Goal: Task Accomplishment & Management: Complete application form

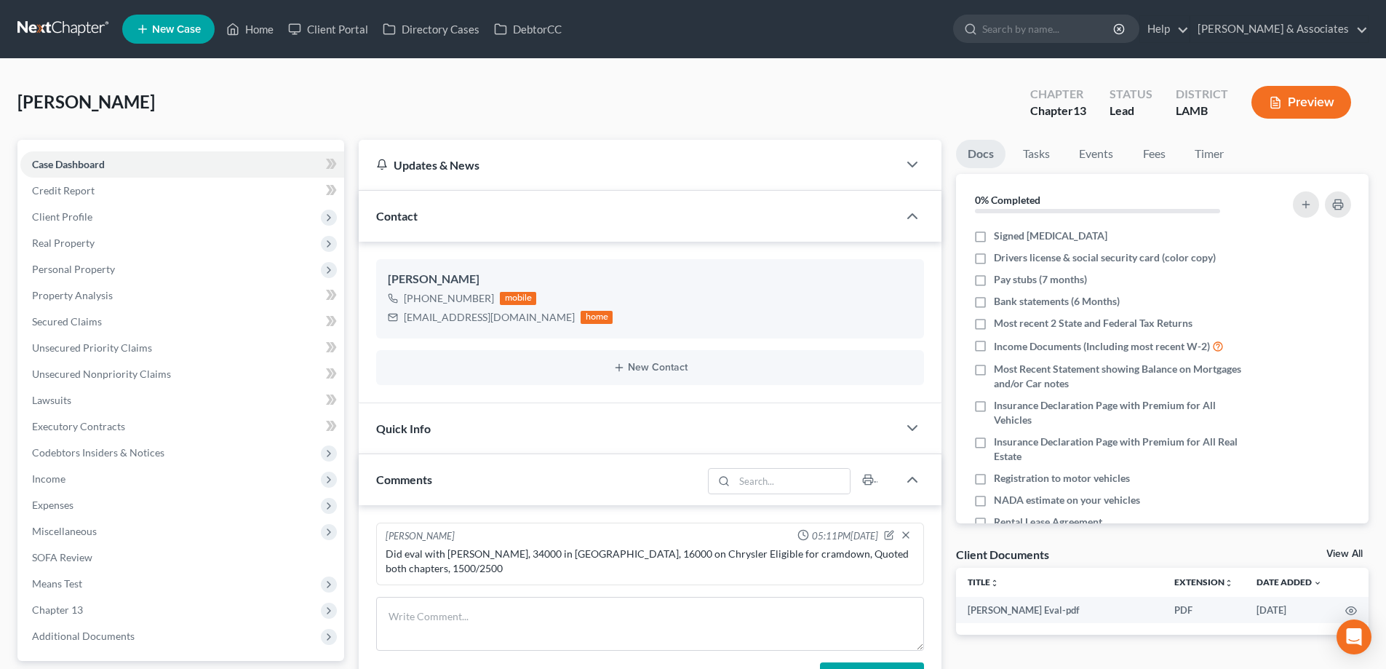
click at [177, 26] on span "New Case" at bounding box center [176, 29] width 49 height 11
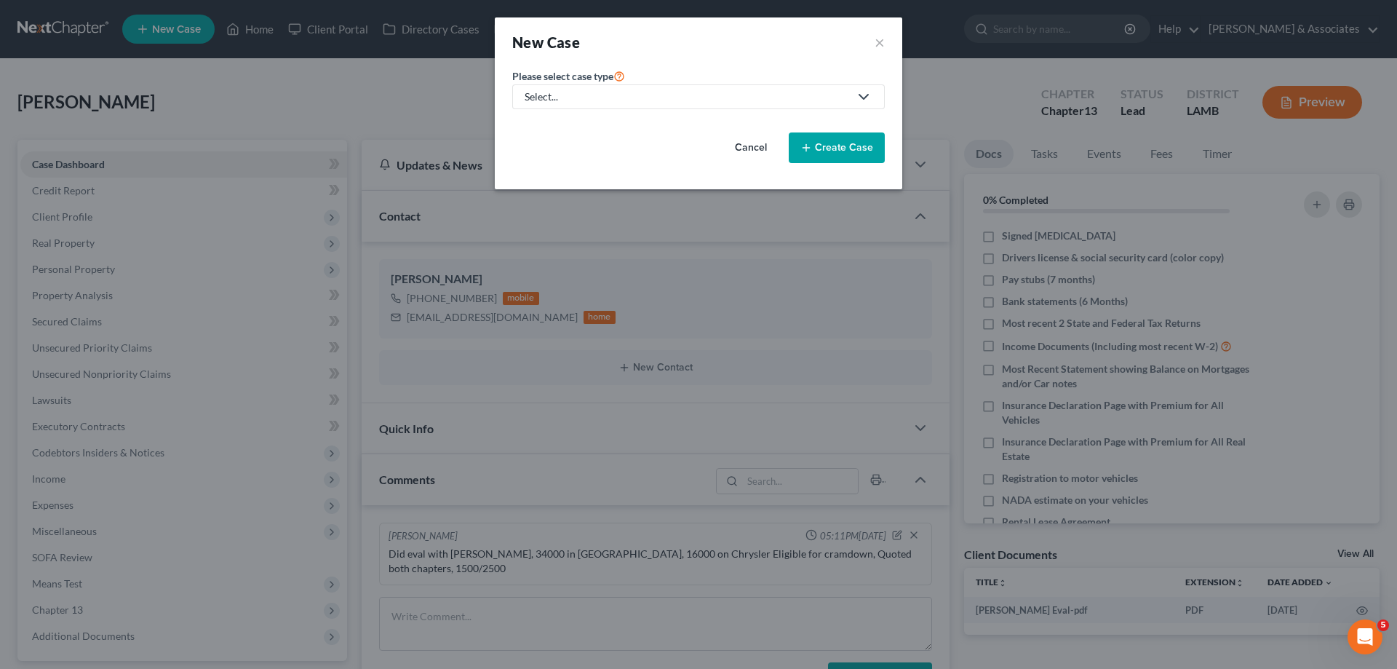
click at [682, 100] on div "Select..." at bounding box center [687, 97] width 325 height 15
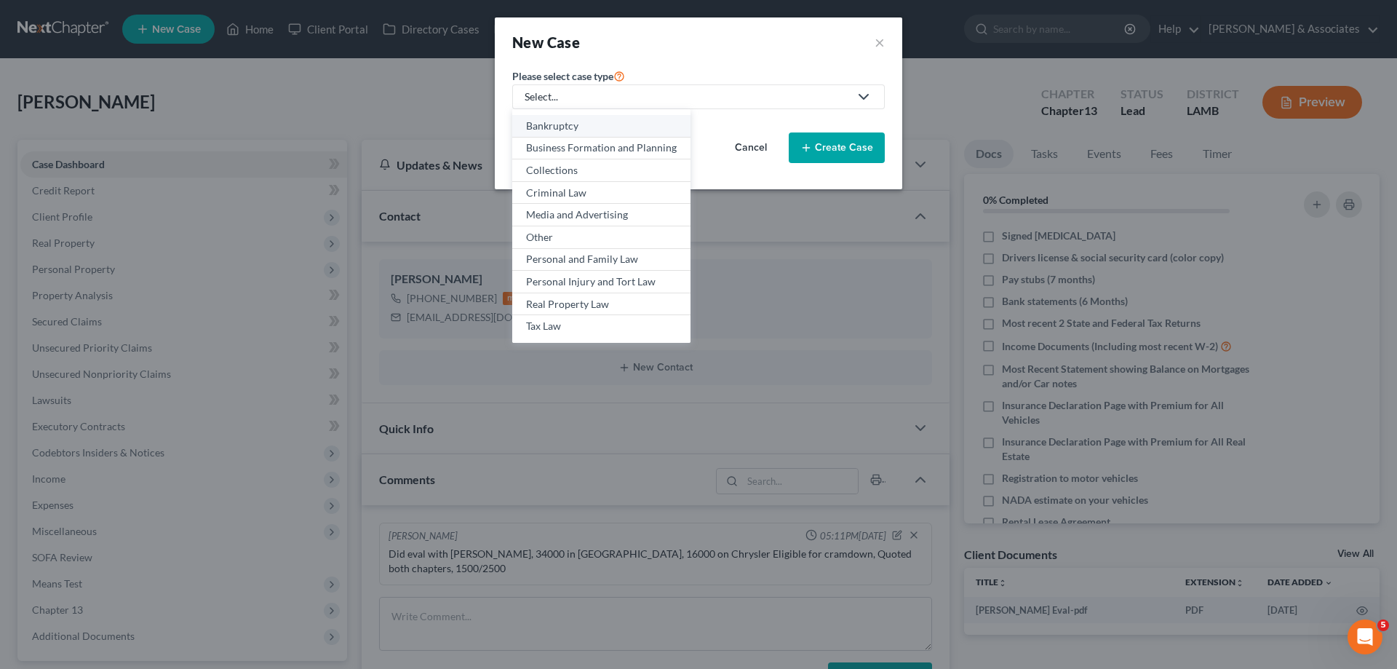
click at [593, 124] on div "Bankruptcy" at bounding box center [601, 126] width 151 height 15
select select "35"
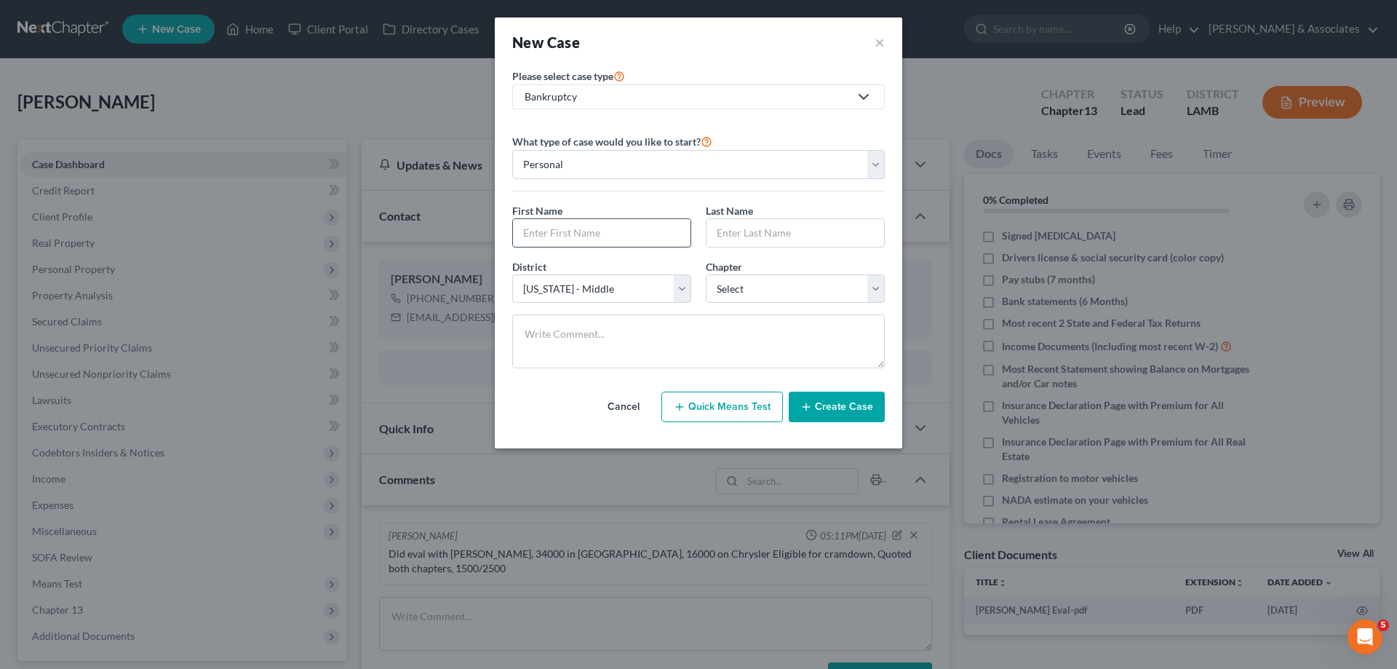
click at [612, 228] on input "text" at bounding box center [602, 233] width 178 height 28
type input "[PERSON_NAME]"
select select "3"
click at [834, 401] on button "Create Case" at bounding box center [837, 406] width 96 height 31
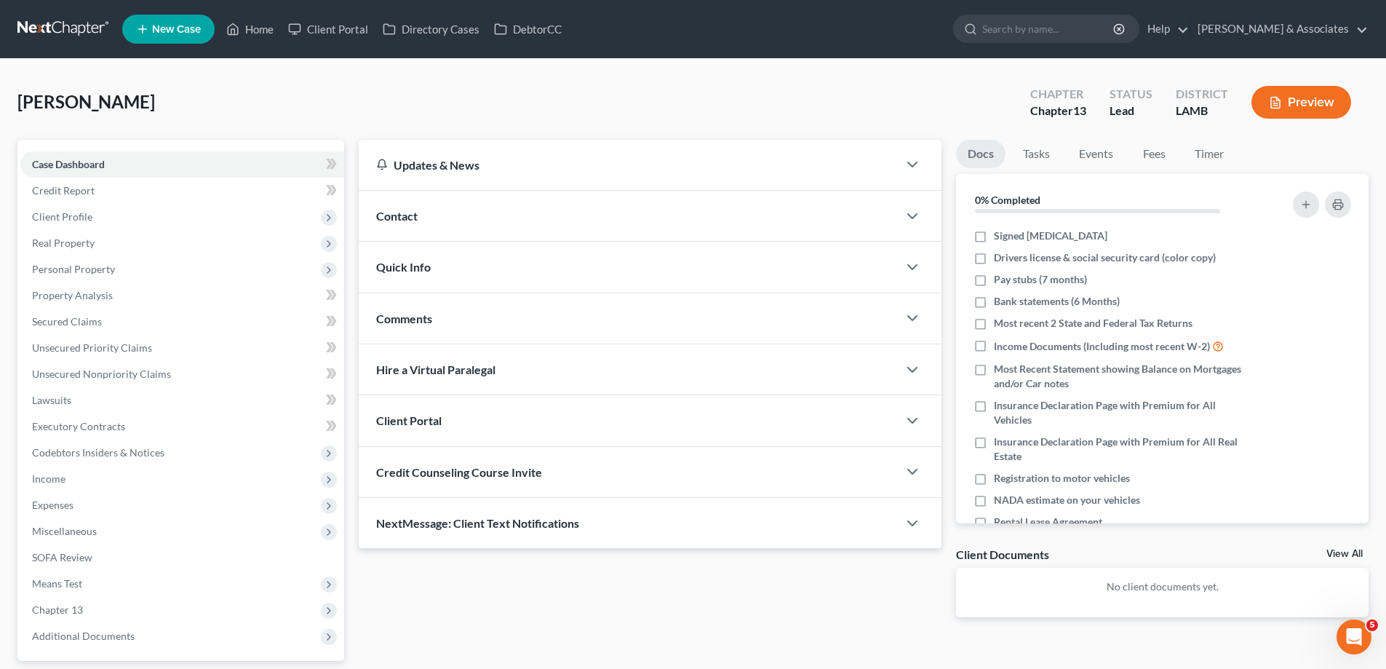
drag, startPoint x: 539, startPoint y: 261, endPoint x: 665, endPoint y: 260, distance: 125.9
click at [539, 261] on div "Quick Info" at bounding box center [628, 267] width 539 height 50
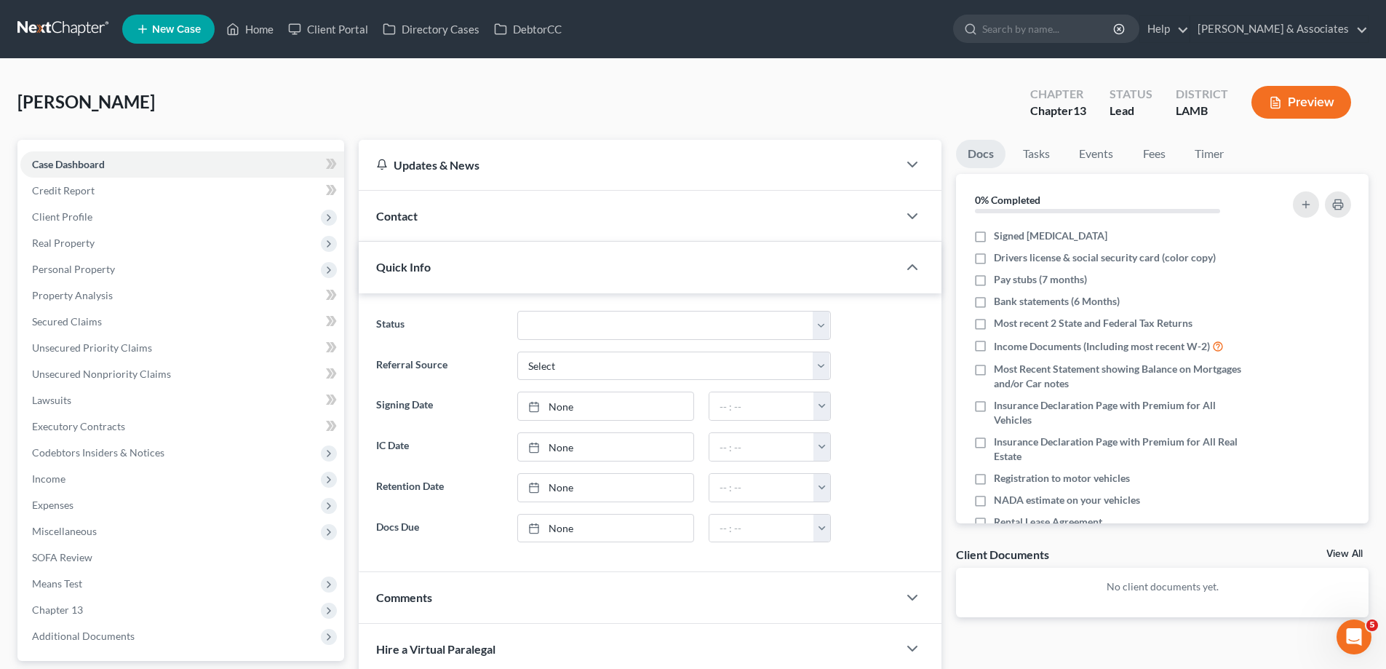
click at [573, 210] on div "Contact" at bounding box center [628, 216] width 539 height 50
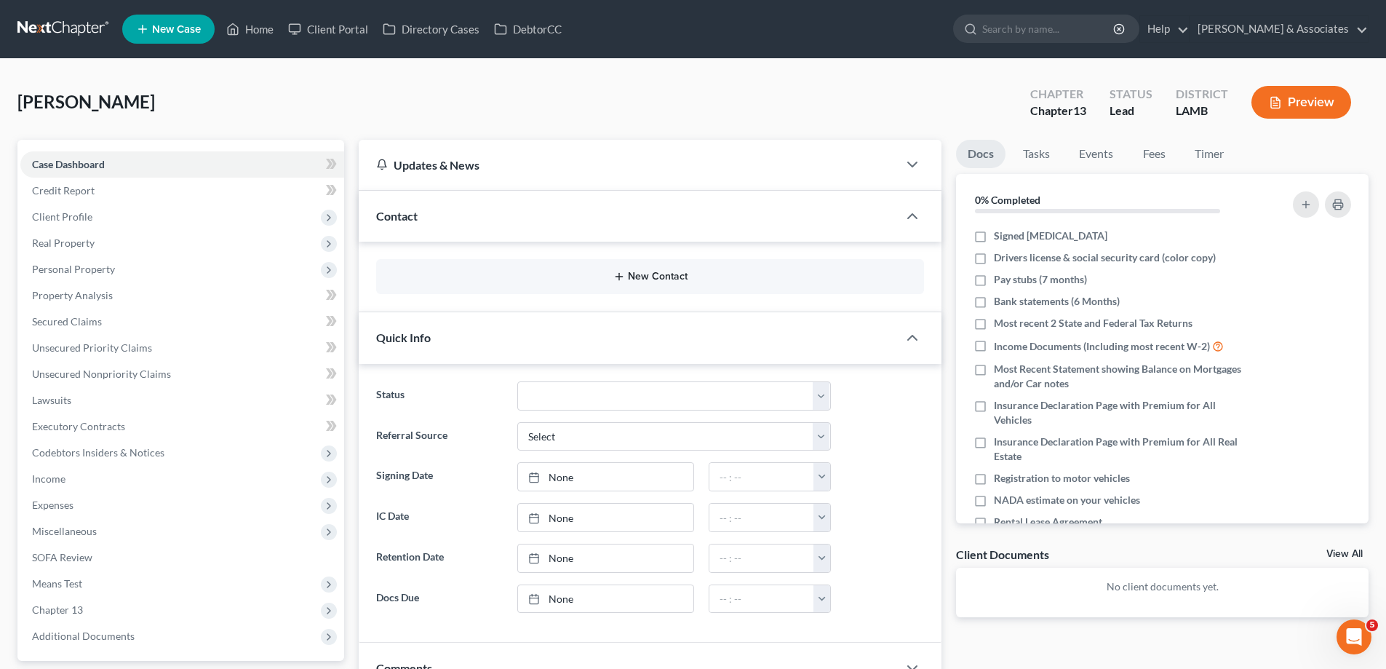
drag, startPoint x: 514, startPoint y: 269, endPoint x: 525, endPoint y: 277, distance: 13.7
click at [521, 274] on div "New Contact" at bounding box center [650, 276] width 548 height 35
click at [586, 275] on button "New Contact" at bounding box center [650, 277] width 525 height 12
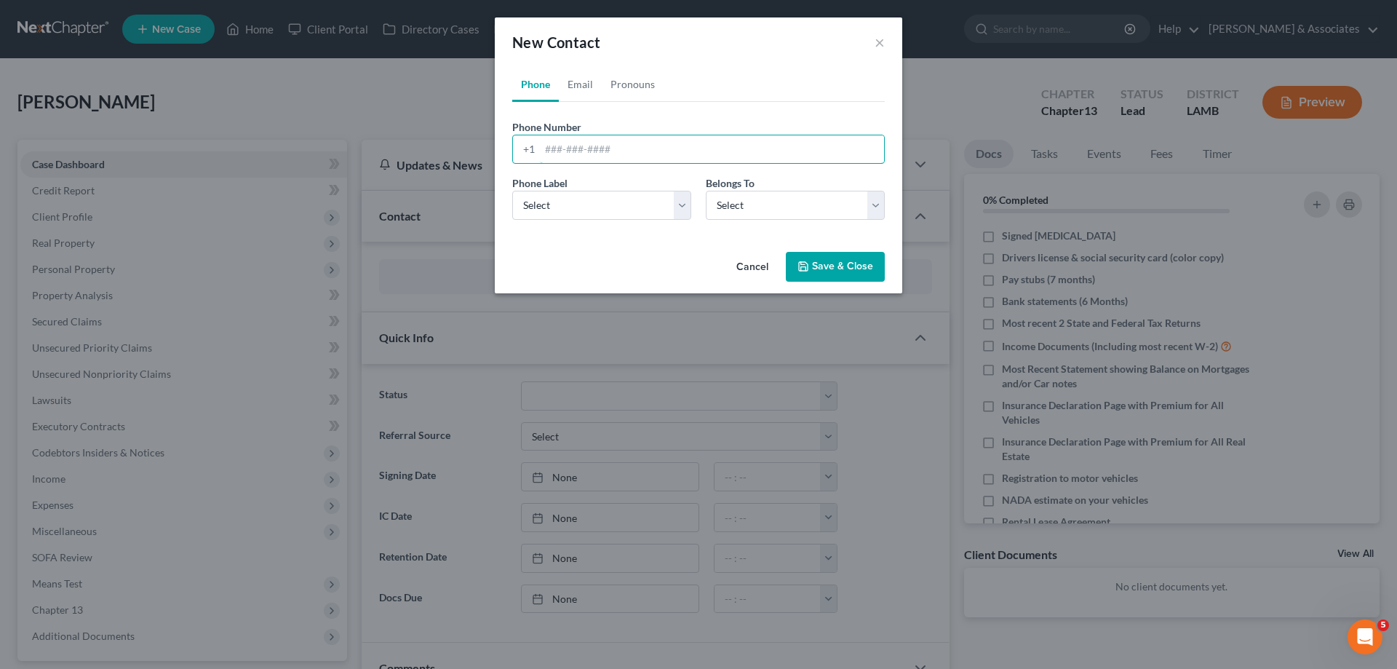
drag, startPoint x: 581, startPoint y: 151, endPoint x: 559, endPoint y: 188, distance: 44.1
click at [581, 151] on input "tel" at bounding box center [712, 149] width 344 height 28
paste input "[PHONE_NUMBER]"
type input "[PHONE_NUMBER]"
click at [549, 214] on select "Select Mobile Home Work Other" at bounding box center [601, 205] width 179 height 29
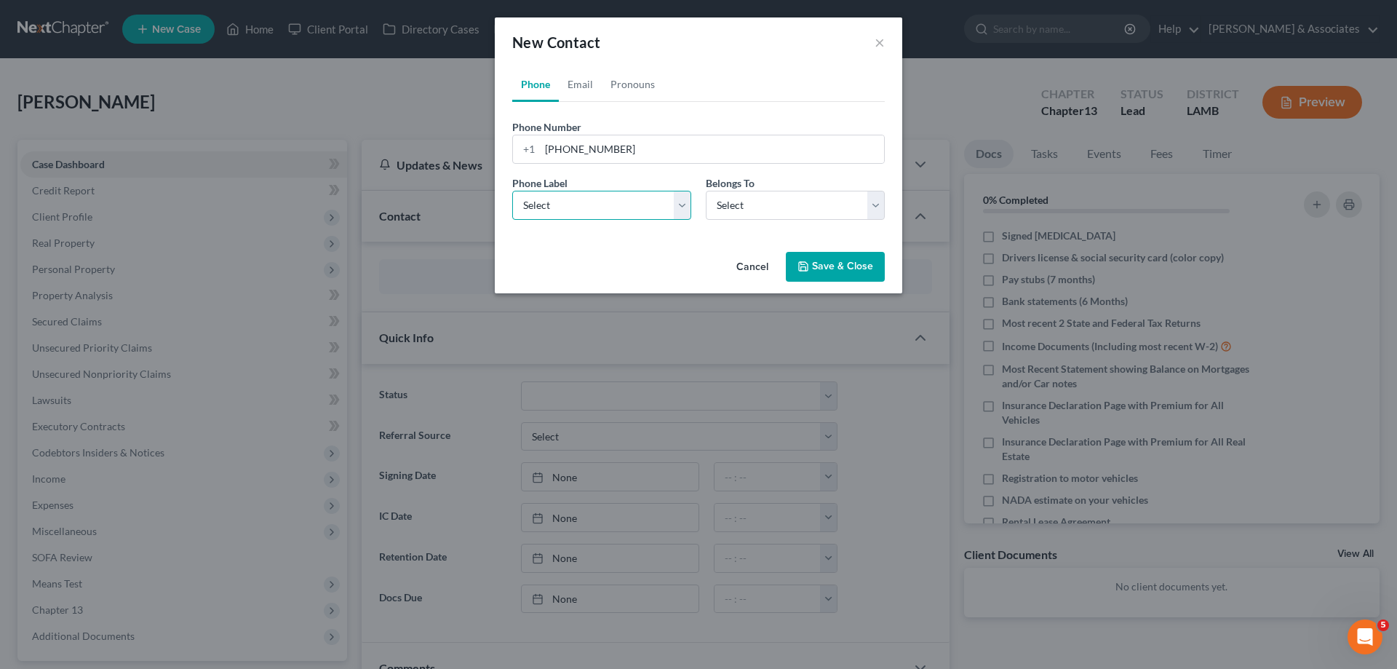
select select "0"
click at [512, 191] on select "Select Mobile Home Work Other" at bounding box center [601, 205] width 179 height 29
drag, startPoint x: 782, startPoint y: 207, endPoint x: 771, endPoint y: 219, distance: 16.5
click at [782, 207] on select "Select Client Other" at bounding box center [795, 205] width 179 height 29
select select "0"
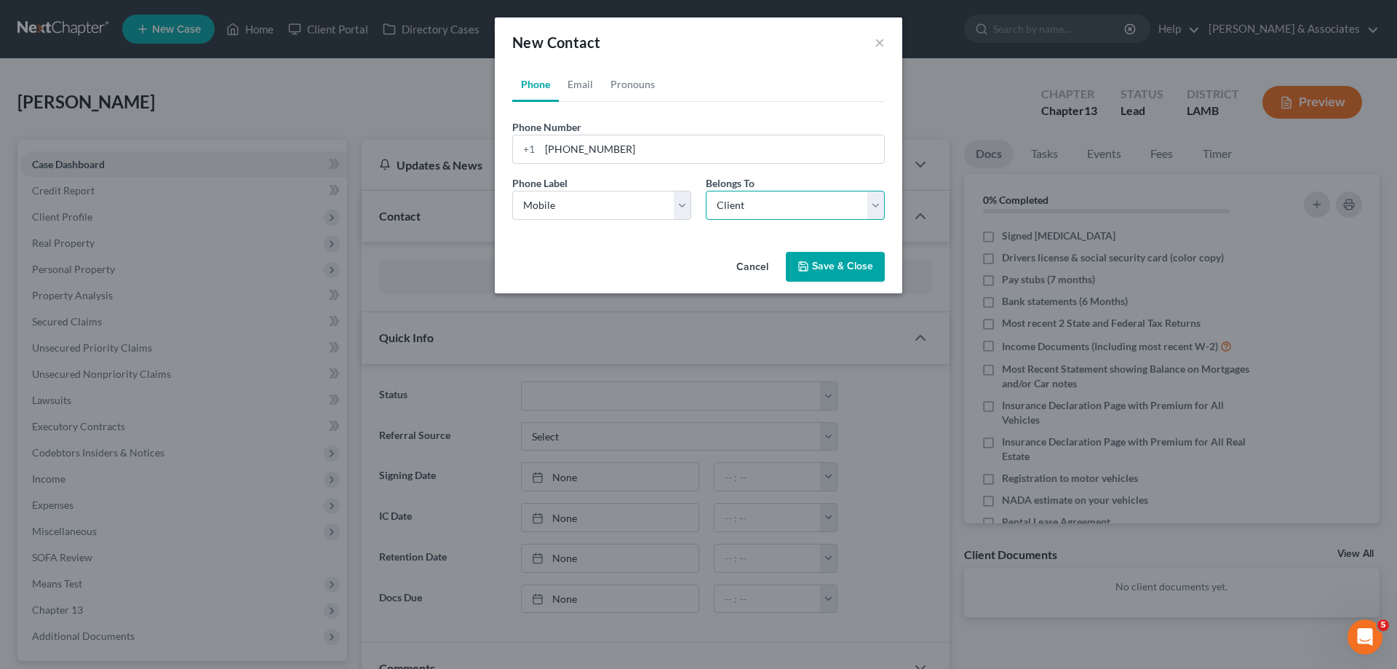
click at [706, 191] on select "Select Client Other" at bounding box center [795, 205] width 179 height 29
select select "0"
click at [583, 75] on link "Email" at bounding box center [580, 84] width 43 height 35
drag, startPoint x: 593, startPoint y: 144, endPoint x: 578, endPoint y: 159, distance: 21.1
click at [593, 144] on input "email" at bounding box center [712, 149] width 344 height 28
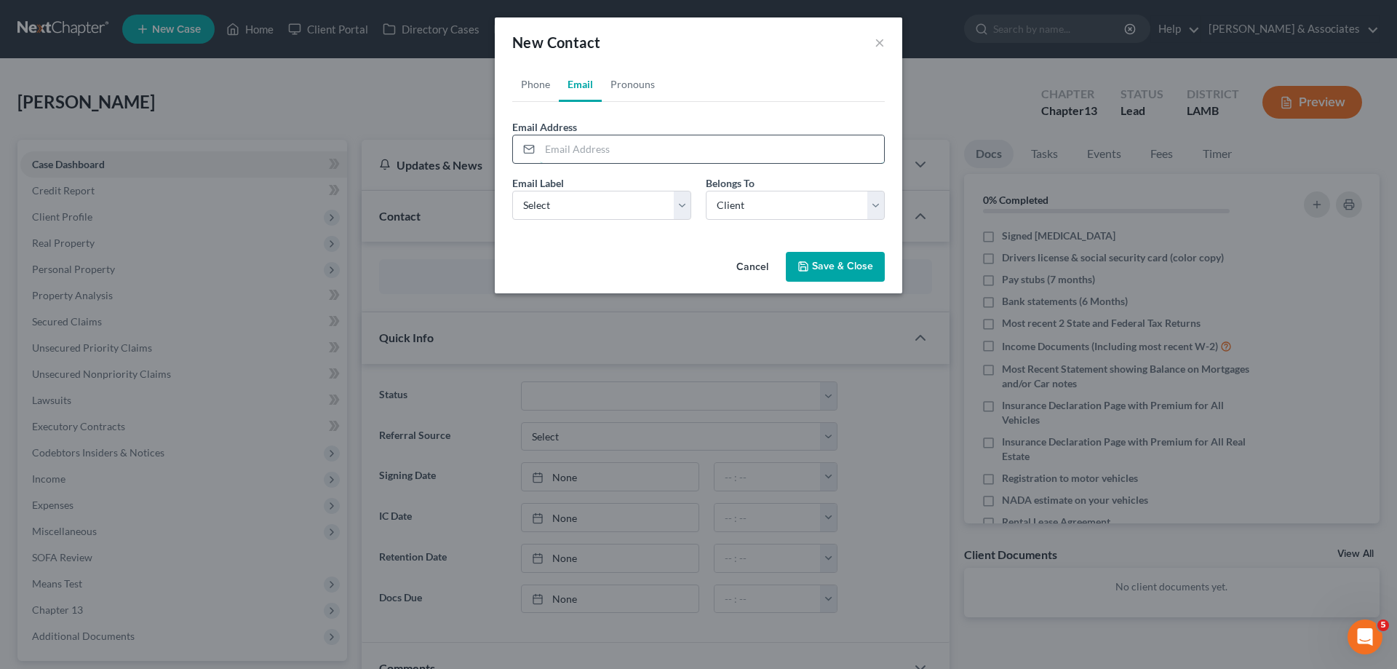
paste input "[EMAIL_ADDRESS][DOMAIN_NAME]"
type input "[EMAIL_ADDRESS][DOMAIN_NAME]"
drag, startPoint x: 579, startPoint y: 201, endPoint x: 602, endPoint y: 219, distance: 29.0
click at [581, 201] on select "Select Home Work Other" at bounding box center [601, 205] width 179 height 29
select select "0"
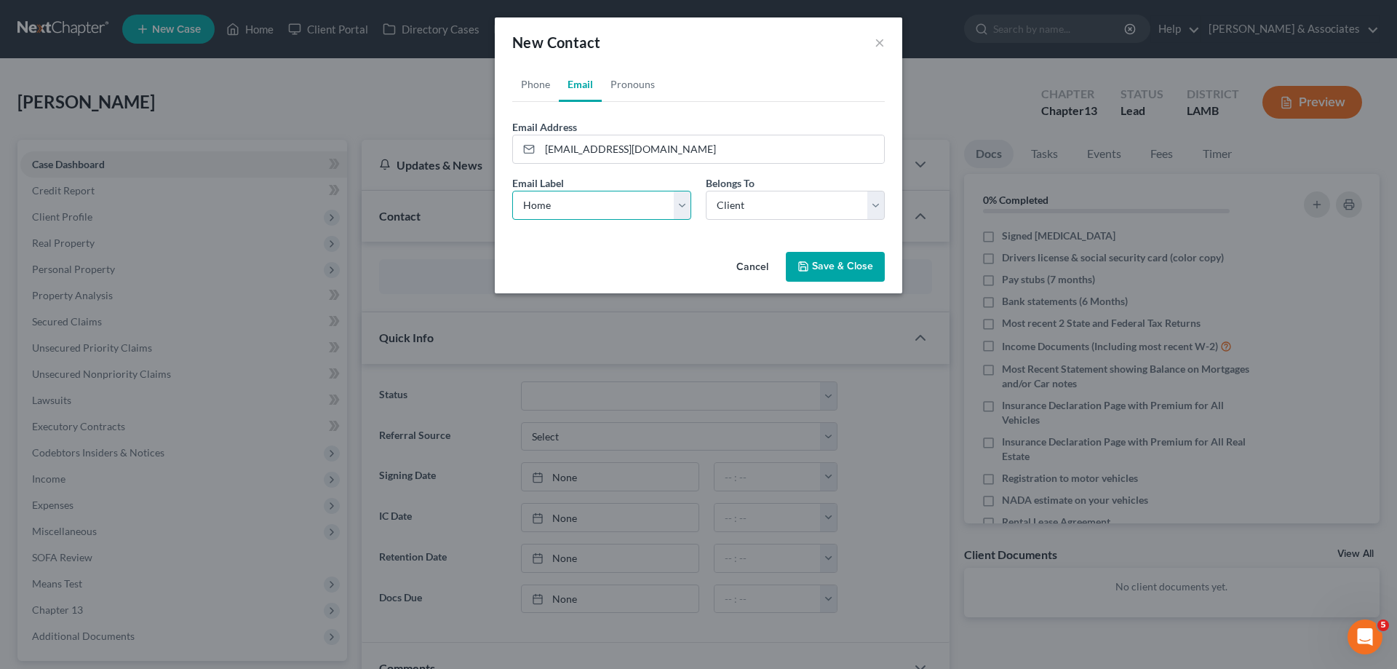
click at [512, 191] on select "Select Home Work Other" at bounding box center [601, 205] width 179 height 29
click at [799, 220] on div "Email Label Select Home Work Other Belongs To * Select Client Other" at bounding box center [698, 203] width 387 height 56
click at [800, 217] on select "Select Client Other" at bounding box center [795, 205] width 179 height 29
click at [800, 216] on select "Select Client Other" at bounding box center [795, 205] width 179 height 29
click at [830, 256] on button "Save & Close" at bounding box center [835, 267] width 99 height 31
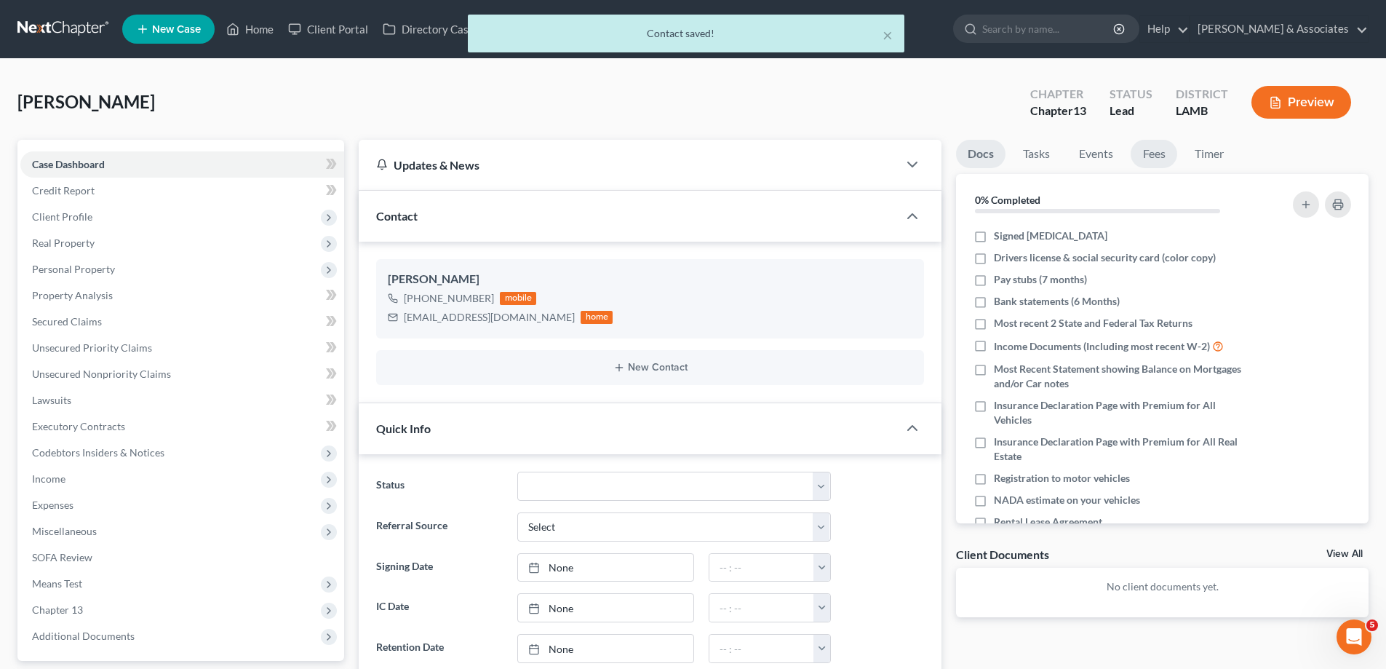
click at [1162, 158] on link "Fees" at bounding box center [1154, 154] width 47 height 28
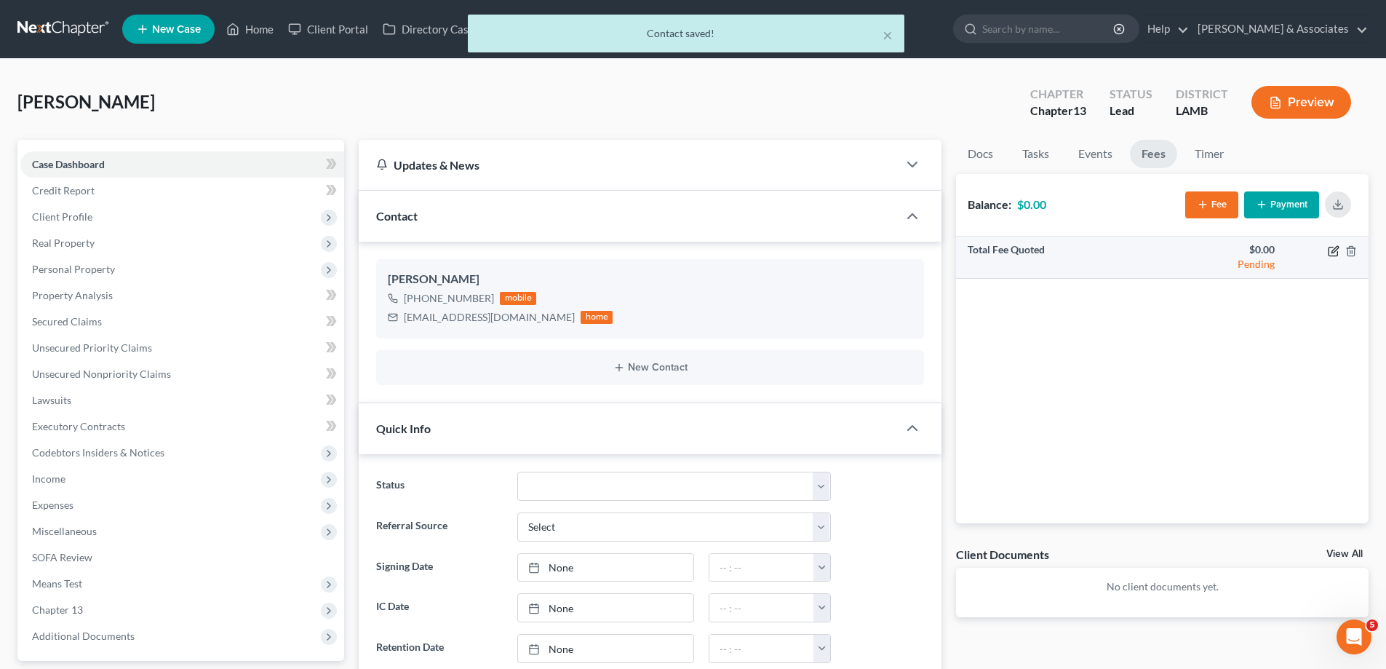
click at [1328, 250] on icon "button" at bounding box center [1334, 251] width 12 height 12
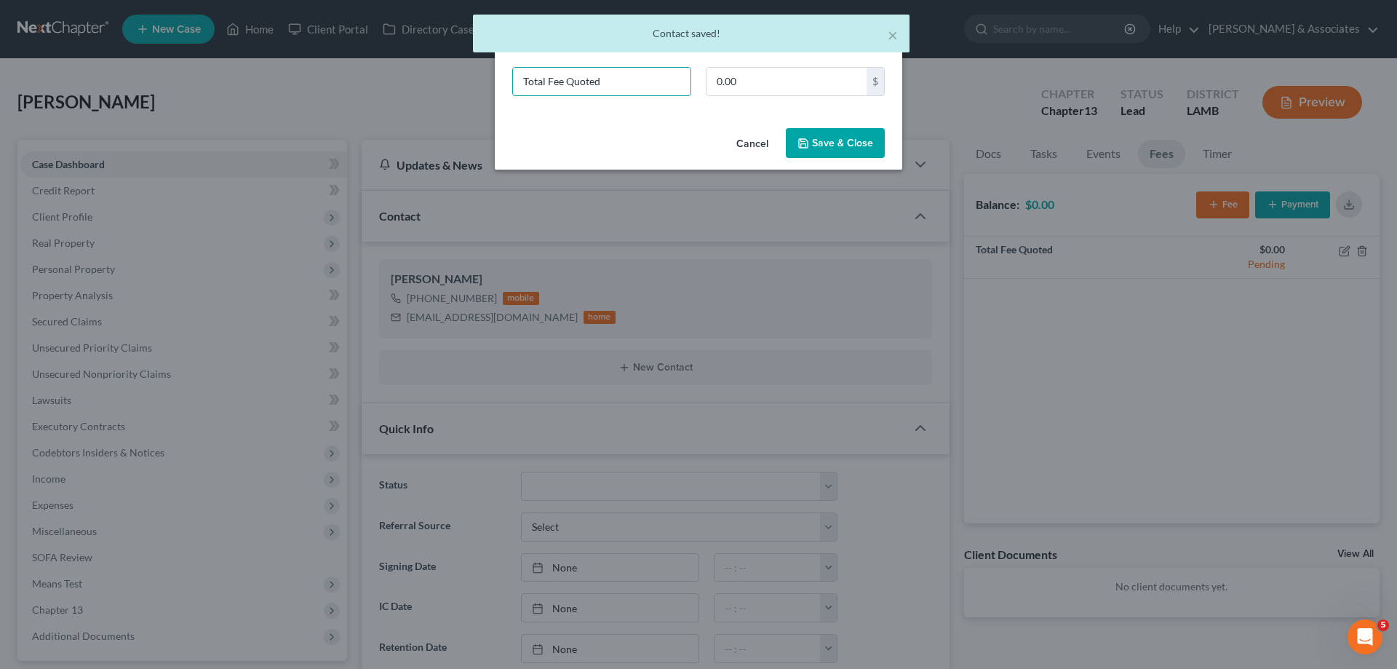
drag, startPoint x: 666, startPoint y: 90, endPoint x: 0, endPoint y: 41, distance: 667.6
click at [33, 76] on div "New Fee Edit Fee × Total Fee Quoted 0.00 $ Cancel Save & Close" at bounding box center [698, 334] width 1397 height 669
type input "ch 13"
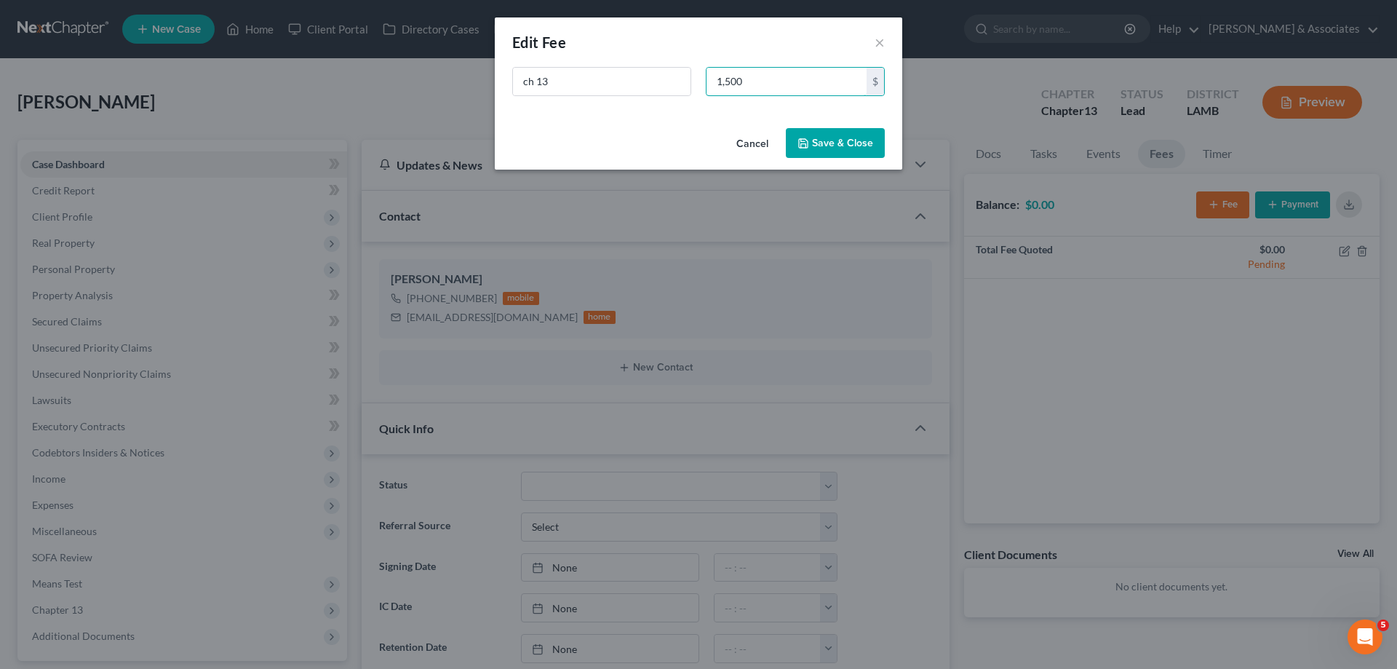
type input "1,500"
click at [868, 141] on button "Save & Close" at bounding box center [835, 143] width 99 height 31
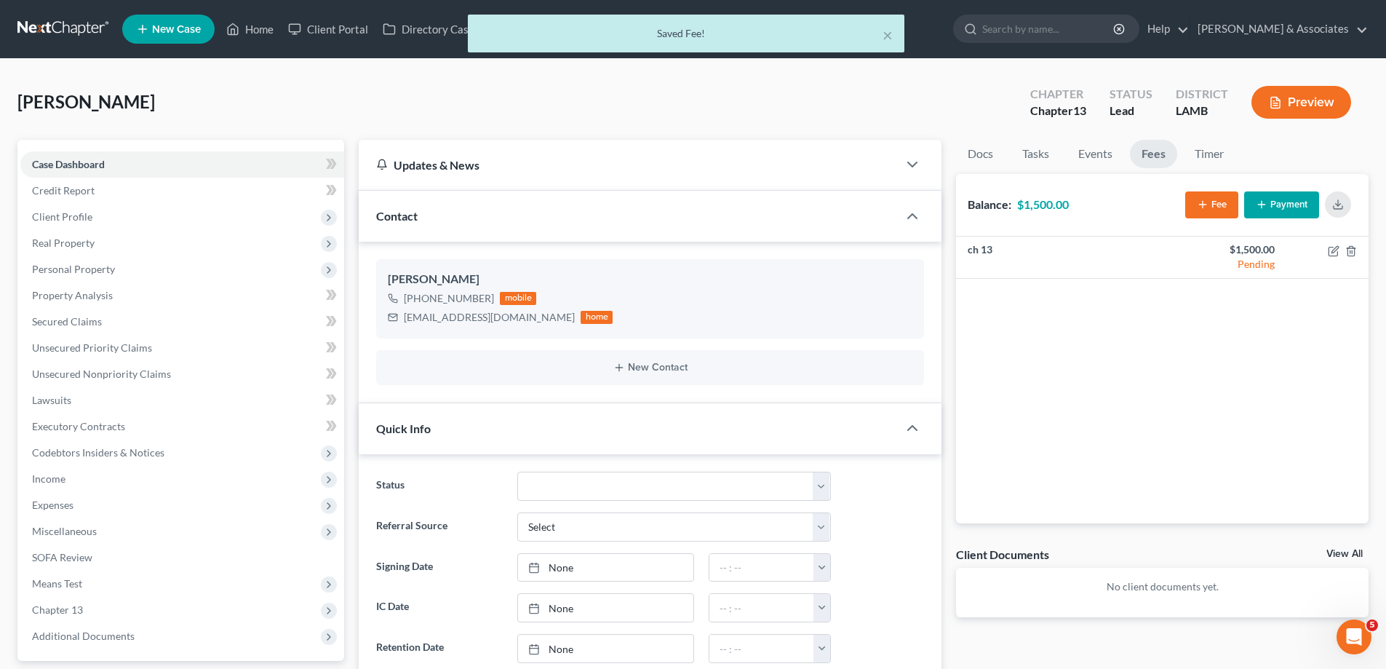
click at [1349, 552] on link "View All" at bounding box center [1345, 554] width 36 height 10
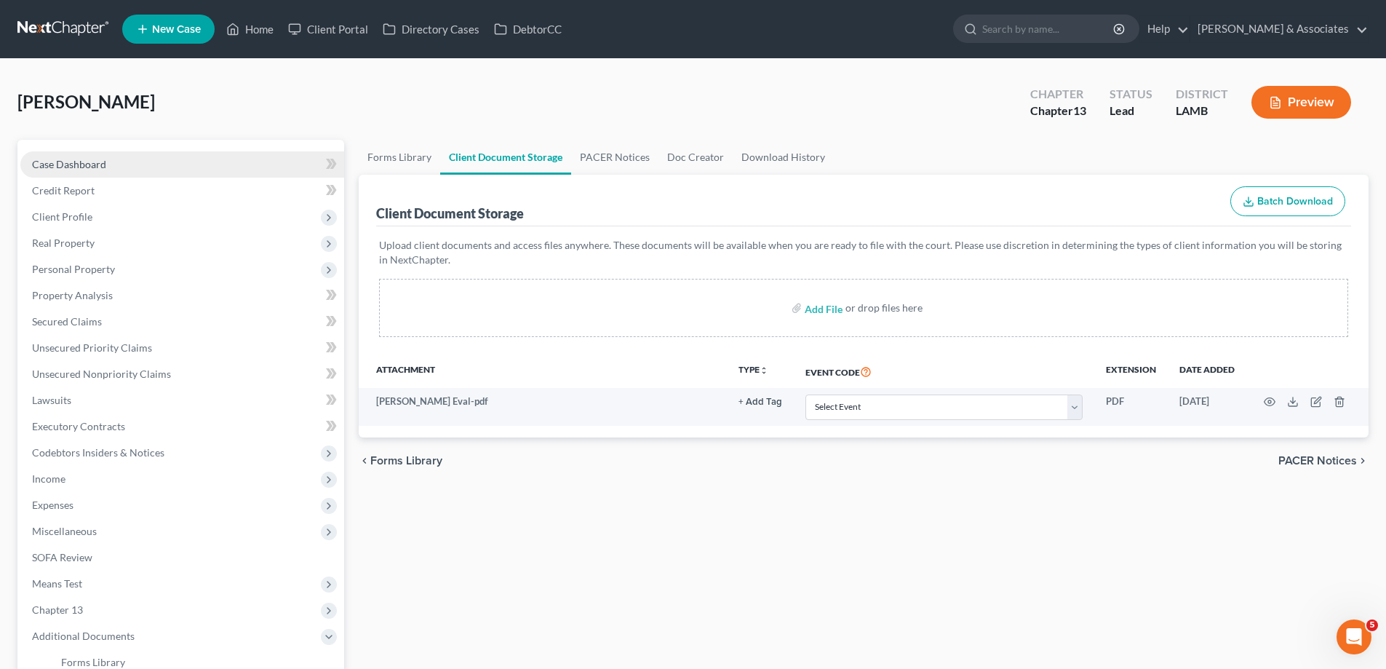
click at [58, 161] on span "Case Dashboard" at bounding box center [69, 164] width 74 height 12
select select "13"
